Goal: Entertainment & Leisure: Consume media (video, audio)

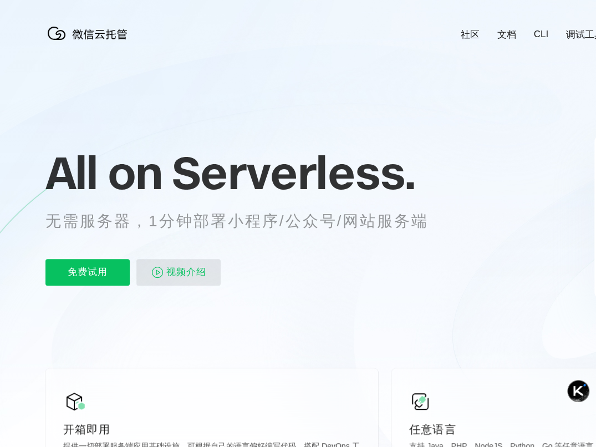
click at [169, 274] on span "视频介绍" at bounding box center [186, 272] width 40 height 27
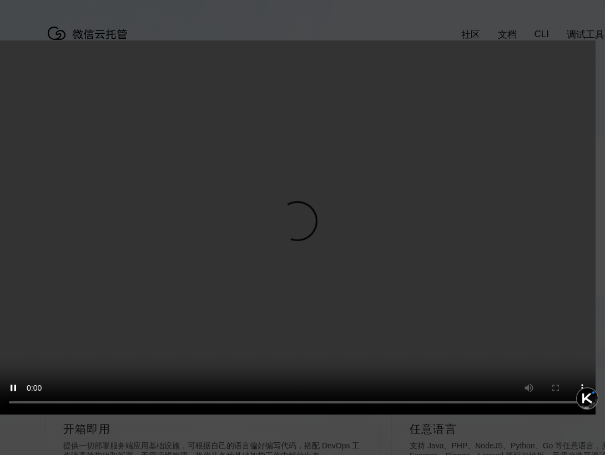
click at [497, 210] on video "抱歉，您的浏览器暂不支持播放此视频" at bounding box center [333, 227] width 666 height 374
click at [438, 237] on video "抱歉，您的浏览器暂不支持播放此视频" at bounding box center [333, 227] width 666 height 374
click at [579, 21] on div "抱歉，您的浏览器暂不支持播放此视频" at bounding box center [302, 227] width 605 height 455
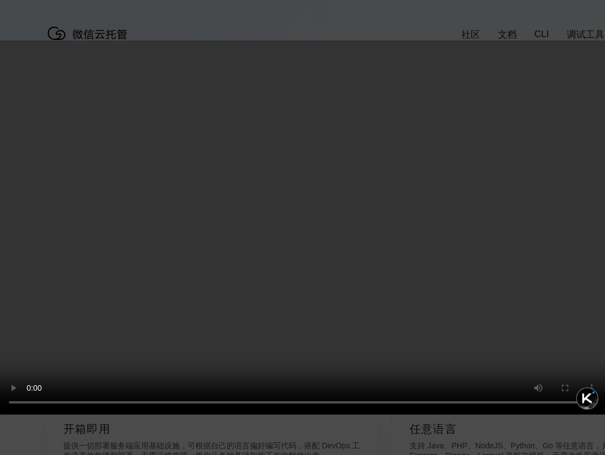
click at [403, 24] on div "抱歉，您的浏览器暂不支持播放此视频" at bounding box center [302, 227] width 605 height 455
click at [400, 19] on div "抱歉，您的浏览器暂不支持播放此视频" at bounding box center [302, 227] width 605 height 455
click at [186, 7] on div "抱歉，您的浏览器暂不支持播放此视频" at bounding box center [302, 227] width 605 height 455
drag, startPoint x: 178, startPoint y: 42, endPoint x: 184, endPoint y: 17, distance: 25.3
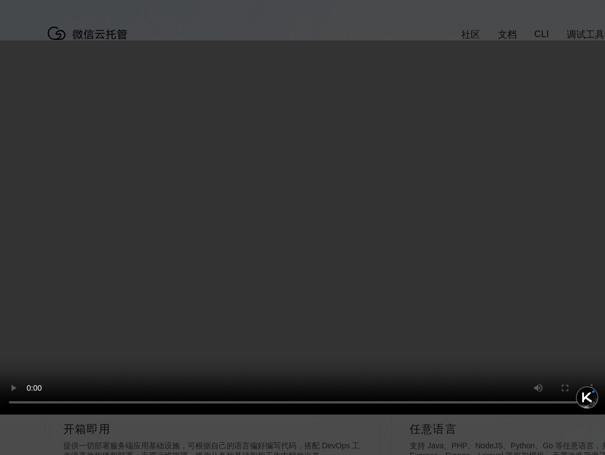
click at [178, 37] on div "抱歉，您的浏览器暂不支持播放此视频" at bounding box center [302, 227] width 605 height 455
click at [184, 17] on div "抱歉，您的浏览器暂不支持播放此视频" at bounding box center [302, 227] width 605 height 455
click at [593, 53] on video "抱歉，您的浏览器暂不支持播放此视频" at bounding box center [333, 227] width 666 height 374
click at [67, 31] on div "抱歉，您的浏览器暂不支持播放此视频" at bounding box center [302, 227] width 605 height 455
click at [149, 438] on div "抱歉，您的浏览器暂不支持播放此视频" at bounding box center [302, 227] width 605 height 455
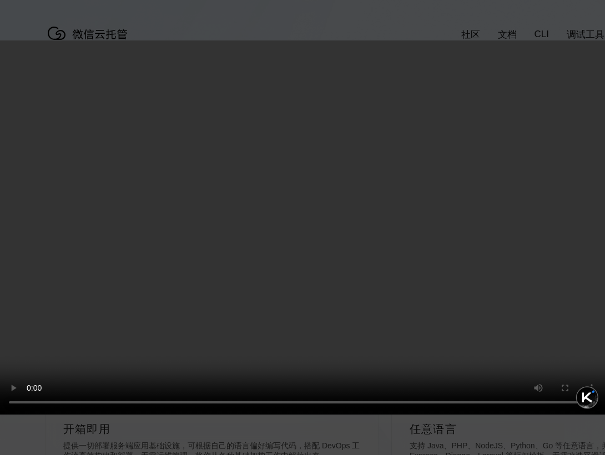
click at [449, 269] on video "抱歉，您的浏览器暂不支持播放此视频" at bounding box center [333, 227] width 666 height 374
